Goal: Information Seeking & Learning: Learn about a topic

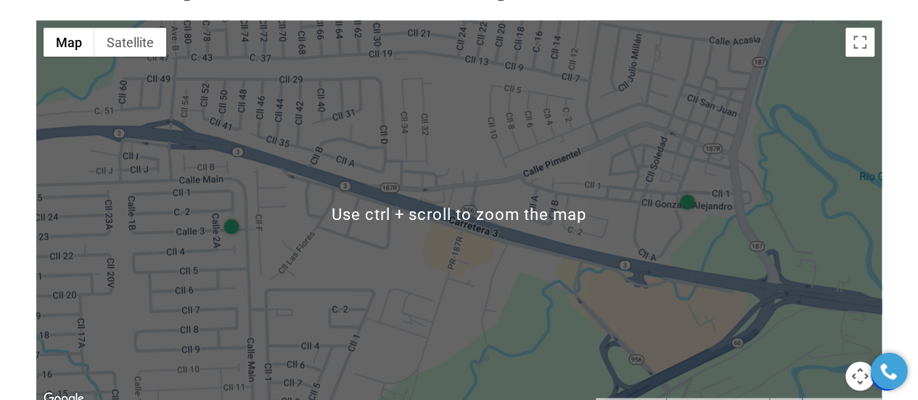
scroll to position [653, 0]
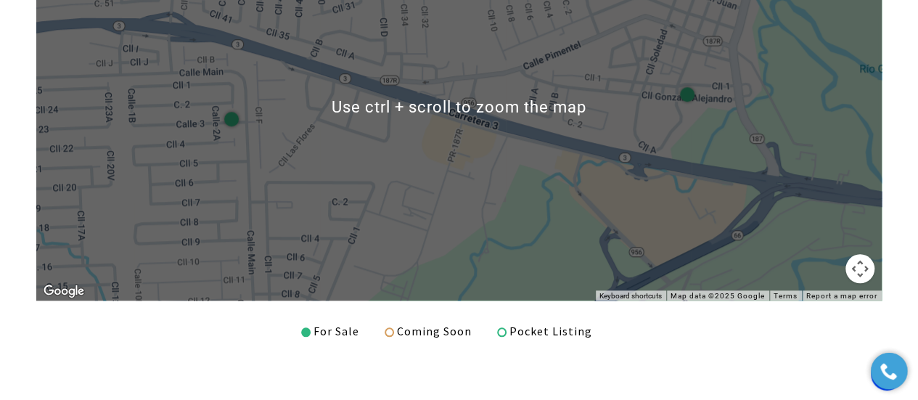
click at [473, 158] on div at bounding box center [459, 107] width 846 height 388
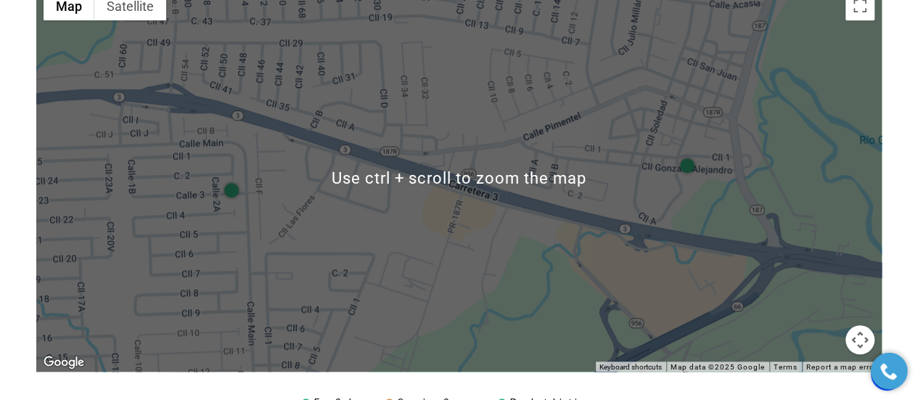
scroll to position [581, 0]
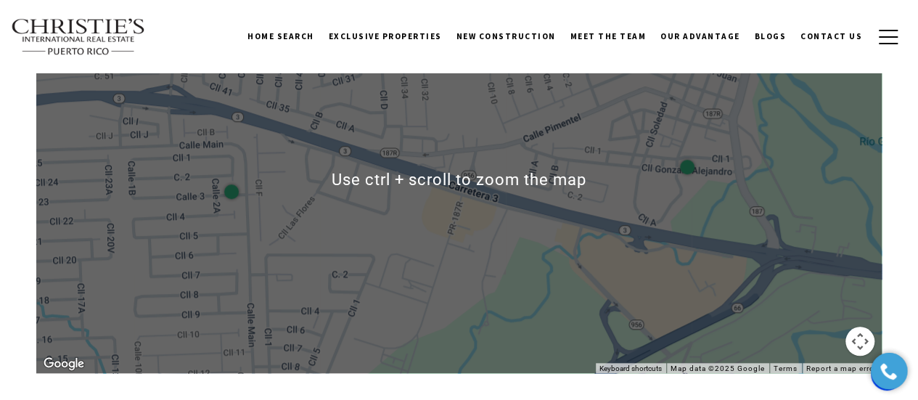
click at [461, 163] on div at bounding box center [459, 179] width 846 height 388
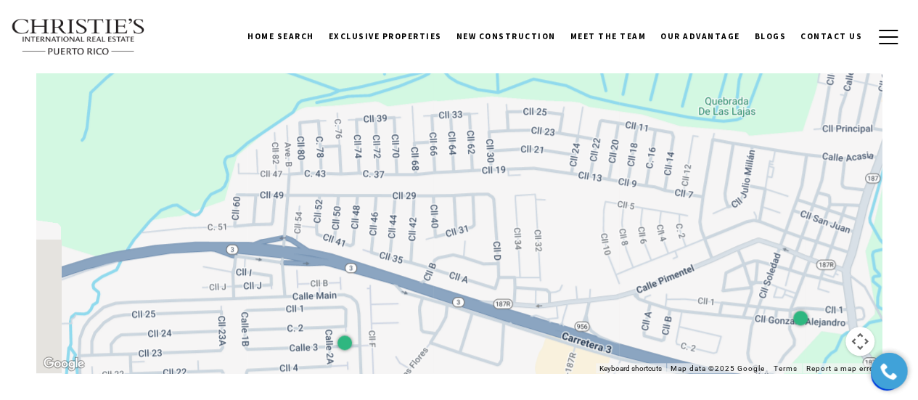
drag, startPoint x: 414, startPoint y: 158, endPoint x: 549, endPoint y: 343, distance: 229.1
click at [547, 340] on div at bounding box center [459, 179] width 846 height 388
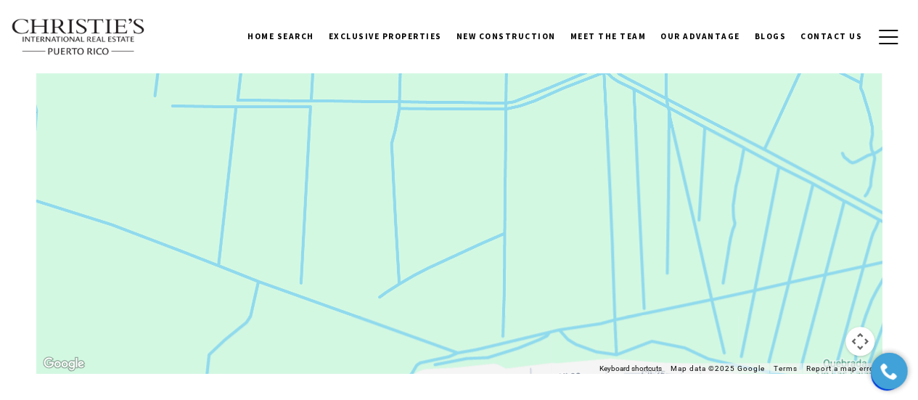
drag, startPoint x: 520, startPoint y: 165, endPoint x: 571, endPoint y: 288, distance: 133.2
click at [598, 335] on div at bounding box center [459, 179] width 846 height 388
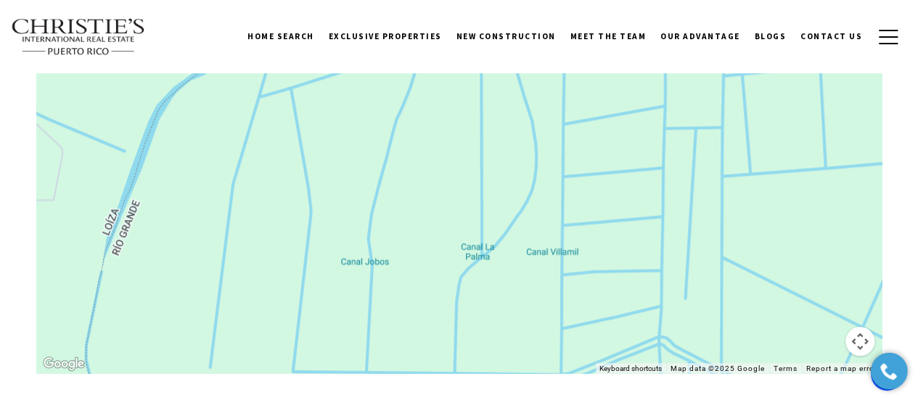
drag, startPoint x: 422, startPoint y: 162, endPoint x: 469, endPoint y: 434, distance: 276.2
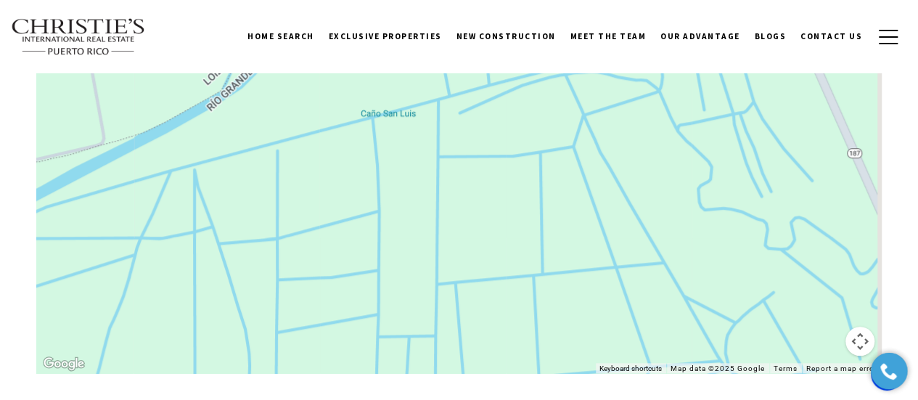
drag, startPoint x: 630, startPoint y: 226, endPoint x: 335, endPoint y: 434, distance: 360.9
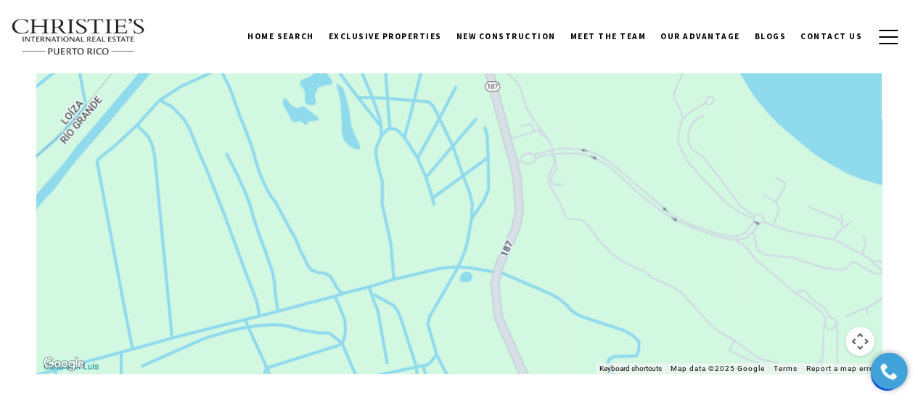
drag, startPoint x: 618, startPoint y: 181, endPoint x: 316, endPoint y: 433, distance: 393.7
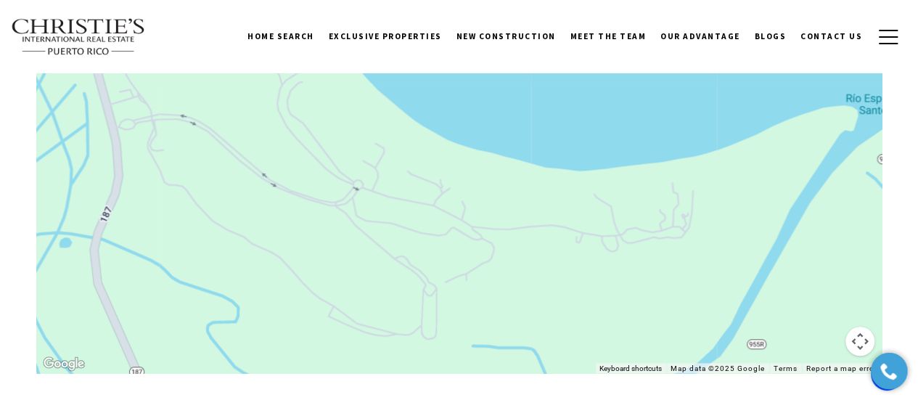
drag, startPoint x: 518, startPoint y: 246, endPoint x: 144, endPoint y: 228, distance: 375.0
click at [144, 227] on div at bounding box center [459, 179] width 846 height 388
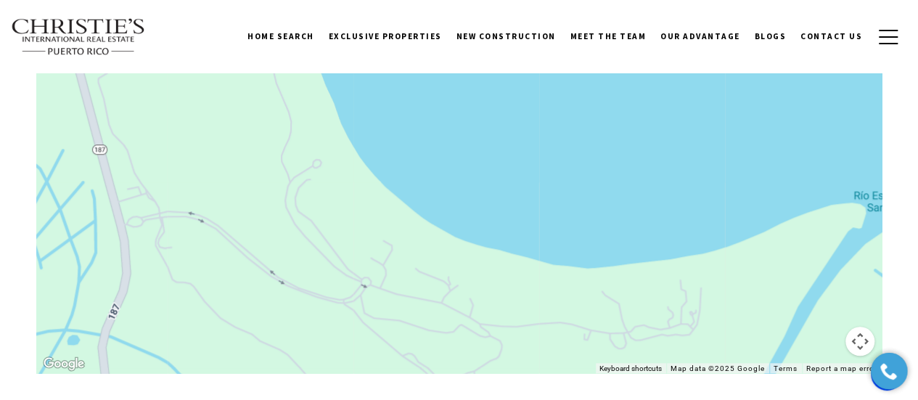
drag, startPoint x: 238, startPoint y: 168, endPoint x: 249, endPoint y: 249, distance: 82.0
click at [249, 249] on div at bounding box center [459, 179] width 846 height 388
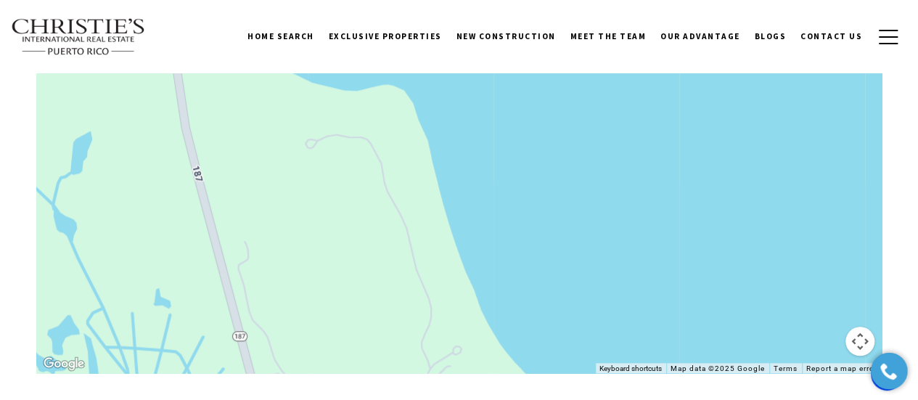
drag, startPoint x: 238, startPoint y: 150, endPoint x: 382, endPoint y: 340, distance: 238.4
click at [382, 340] on div at bounding box center [459, 179] width 846 height 388
